Goal: Communication & Community: Answer question/provide support

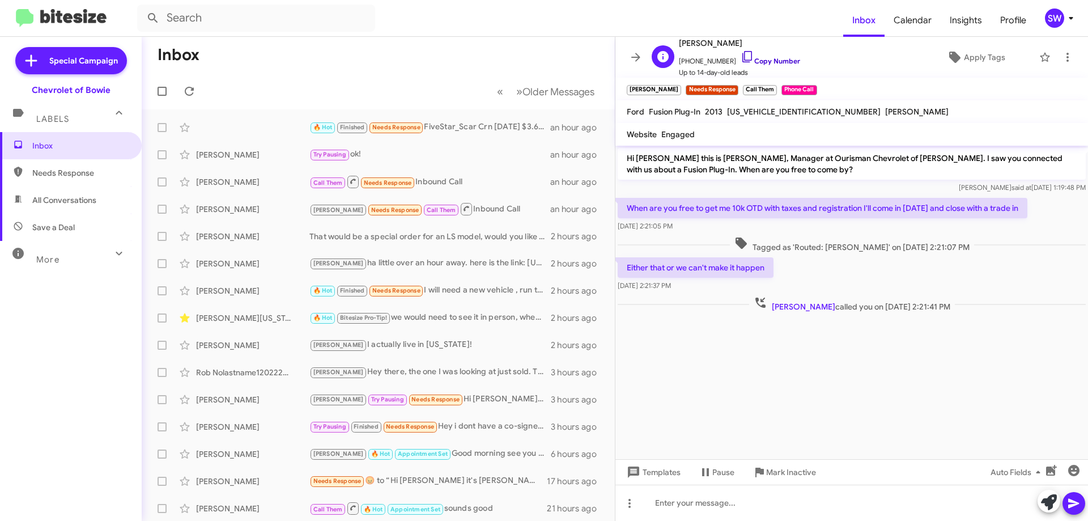
drag, startPoint x: 738, startPoint y: 56, endPoint x: 790, endPoint y: 63, distance: 53.2
click at [740, 57] on icon at bounding box center [747, 57] width 14 height 14
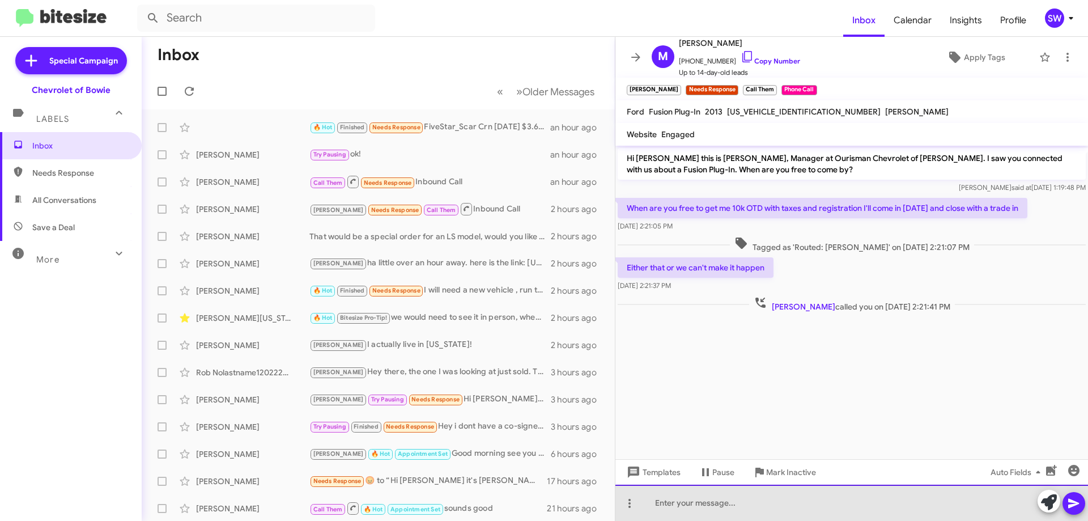
click at [696, 503] on div at bounding box center [851, 502] width 473 height 36
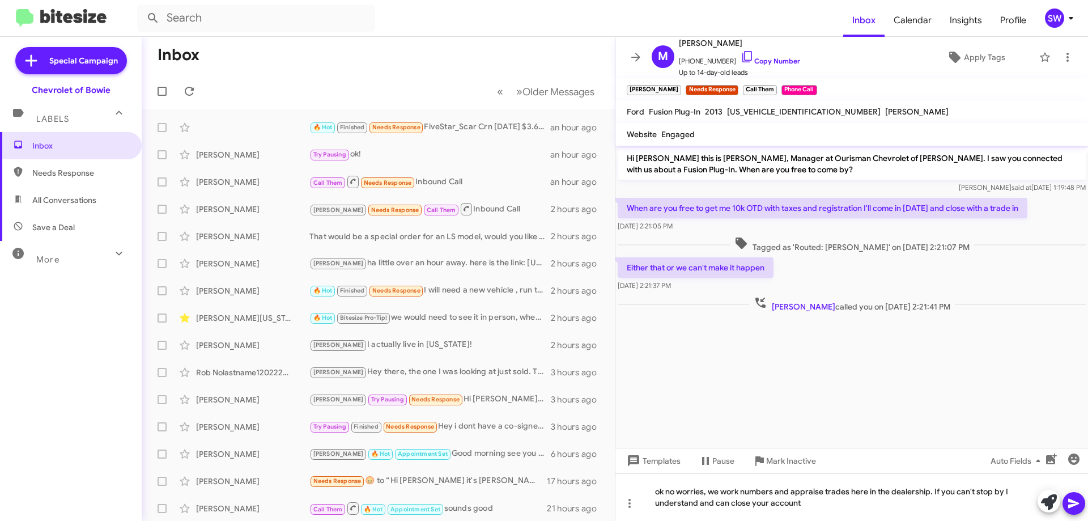
click at [1071, 502] on icon at bounding box center [1074, 503] width 14 height 14
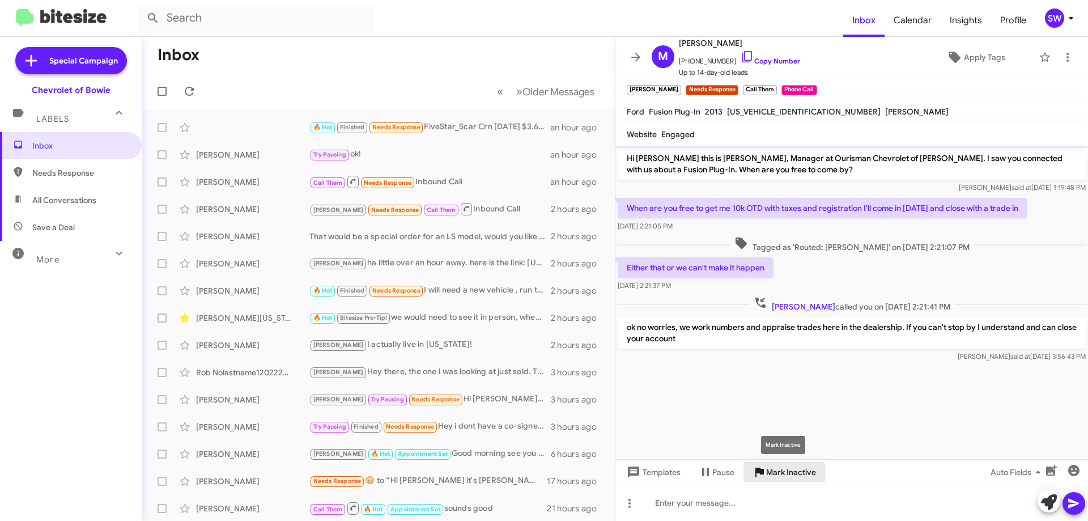
click at [785, 470] on span "Mark Inactive" at bounding box center [791, 472] width 50 height 20
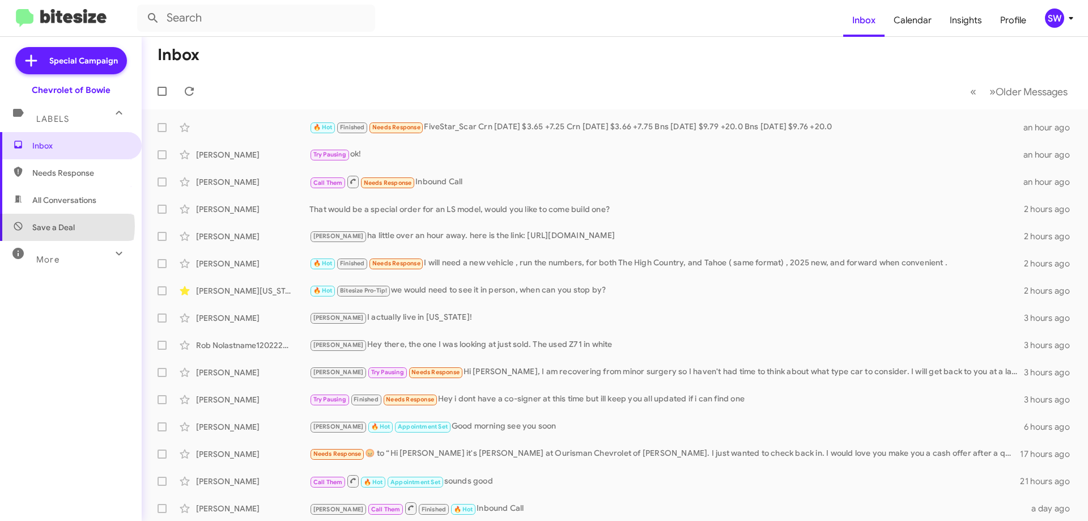
drag, startPoint x: 61, startPoint y: 225, endPoint x: 116, endPoint y: 226, distance: 54.4
click at [62, 226] on span "Save a Deal" at bounding box center [53, 227] width 42 height 11
type input "in:not-interested"
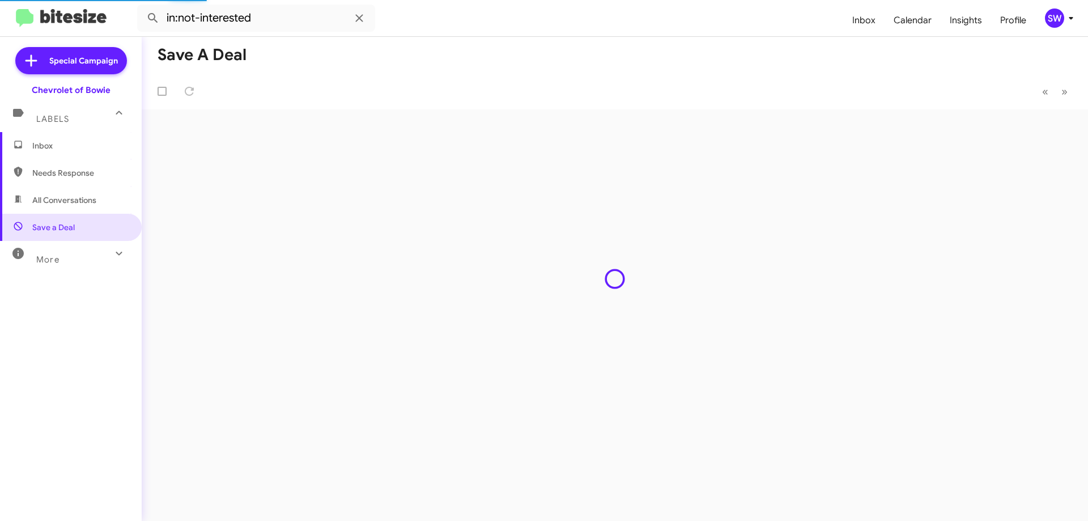
click at [59, 147] on span "Inbox" at bounding box center [80, 145] width 96 height 11
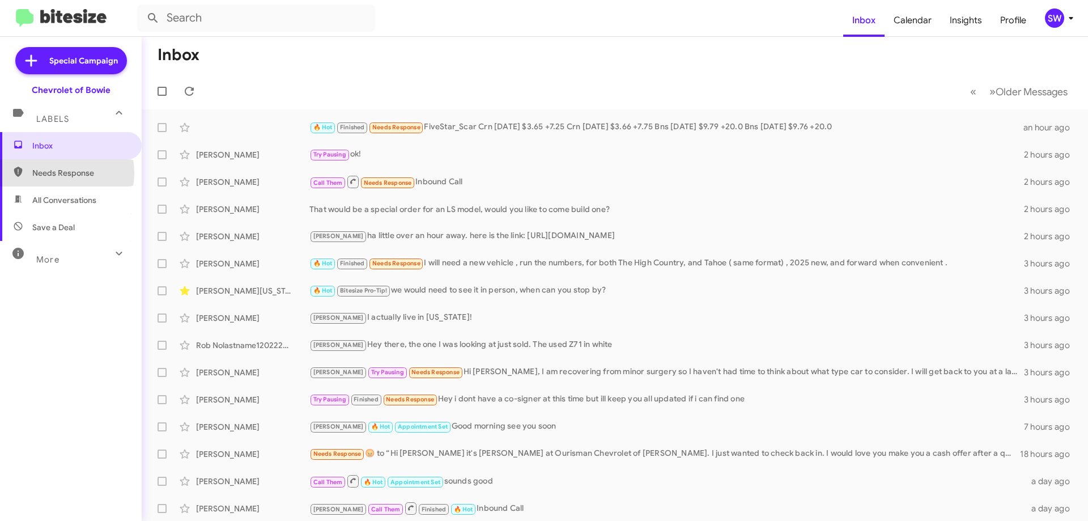
click at [51, 173] on span "Needs Response" at bounding box center [80, 172] width 96 height 11
type input "in:needs-response"
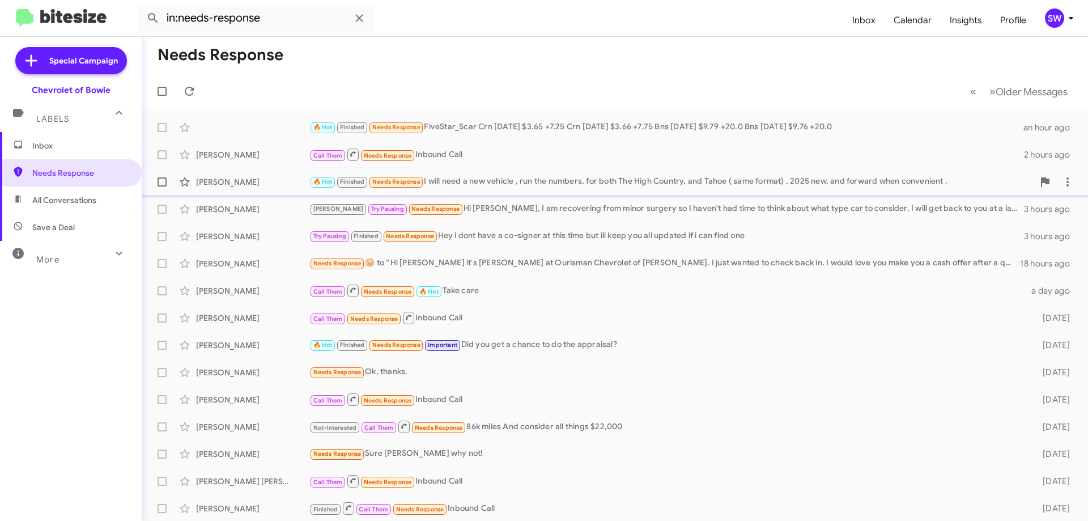
click at [516, 184] on div "🔥 Hot Finished Needs Response I will need a new vehicle , run the numbers, for …" at bounding box center [671, 181] width 724 height 13
